Goal: Information Seeking & Learning: Learn about a topic

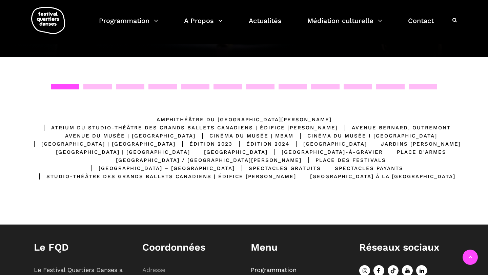
scroll to position [103, 0]
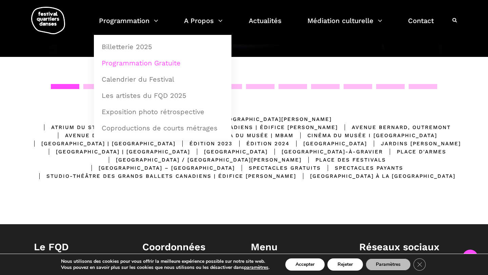
click at [147, 61] on link "Programmation Gratuite" at bounding box center [163, 63] width 130 height 16
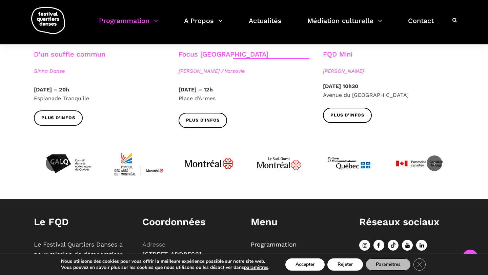
scroll to position [853, 0]
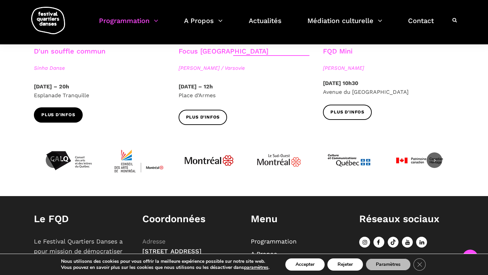
click at [65, 111] on link "Plus d'infos" at bounding box center [58, 114] width 49 height 15
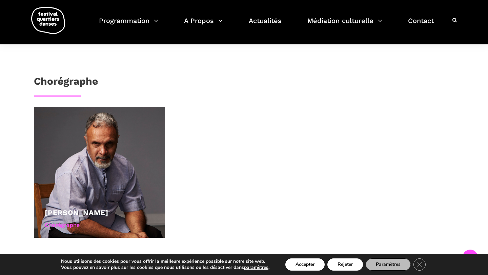
scroll to position [244, 0]
